Goal: Task Accomplishment & Management: Manage account settings

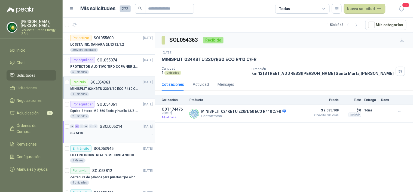
click at [86, 134] on div "SC 6410" at bounding box center [109, 132] width 78 height 7
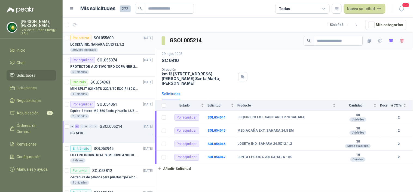
click at [97, 44] on p "LOSETA IND. SAHARA 24.5X12.1.2" at bounding box center [97, 44] width 54 height 5
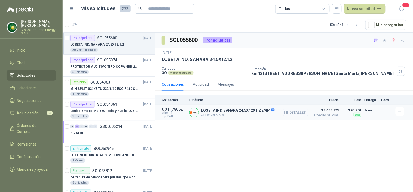
click at [301, 113] on button "Detalles" at bounding box center [296, 112] width 26 height 7
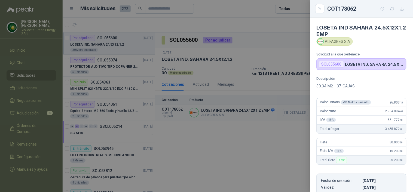
scroll to position [97, 0]
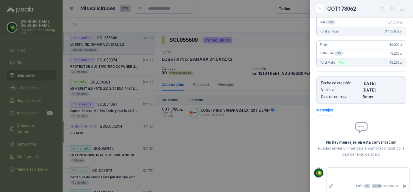
click at [240, 138] on div at bounding box center [206, 96] width 413 height 192
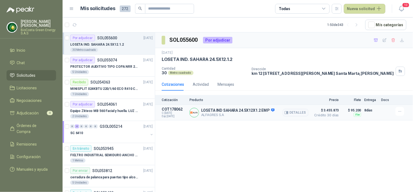
click at [217, 113] on p "ALFAGRES S.A" at bounding box center [238, 115] width 74 height 4
click at [294, 112] on button "Detalles" at bounding box center [296, 112] width 26 height 7
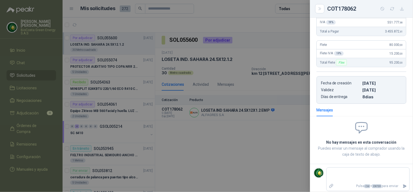
click at [260, 147] on div at bounding box center [206, 96] width 413 height 192
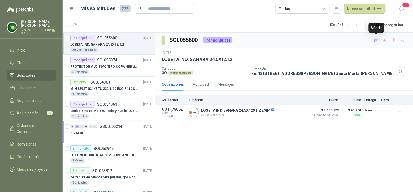
click at [377, 40] on icon "button" at bounding box center [376, 39] width 4 height 3
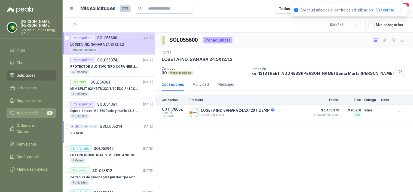
click at [37, 112] on span "Adjudicación" at bounding box center [28, 113] width 22 height 6
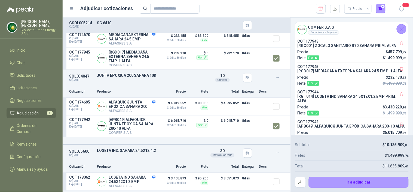
scroll to position [198, 0]
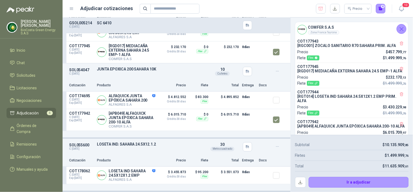
click at [357, 165] on div "Total $ 11.635.909 ,61" at bounding box center [352, 166] width 114 height 11
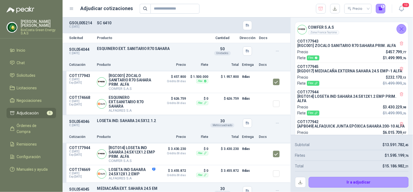
scroll to position [0, 0]
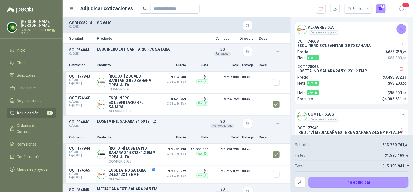
click at [349, 164] on div "Total $ 15.355.941 ,17" at bounding box center [352, 166] width 114 height 11
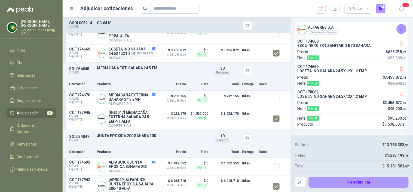
scroll to position [121, 0]
click at [273, 105] on div at bounding box center [278, 98] width 11 height 13
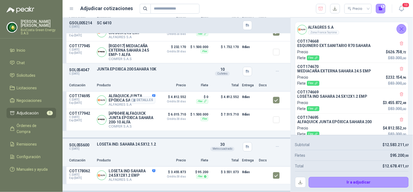
scroll to position [198, 0]
click at [338, 7] on button "button" at bounding box center [336, 9] width 10 height 10
click at [298, 180] on button "button" at bounding box center [300, 182] width 11 height 11
click at [348, 146] on div "Subtotal $ 12.583.211 ,07" at bounding box center [352, 144] width 114 height 11
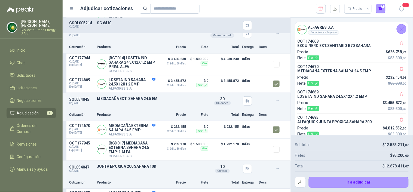
scroll to position [91, 0]
drag, startPoint x: 379, startPoint y: 123, endPoint x: 369, endPoint y: 123, distance: 10.1
click at [379, 123] on p "ALFAQUICK JUNTA EPÓXICA SAHARA 200" at bounding box center [352, 121] width 109 height 4
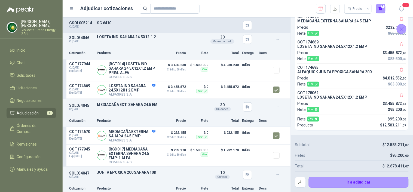
scroll to position [151, 0]
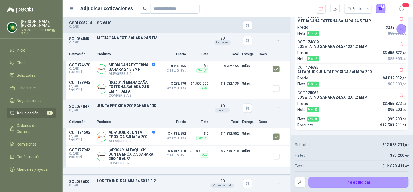
click at [128, 59] on div "Cotización Producto Precio Flete Total Entrega Docs" at bounding box center [177, 54] width 228 height 12
